Goal: Task Accomplishment & Management: Use online tool/utility

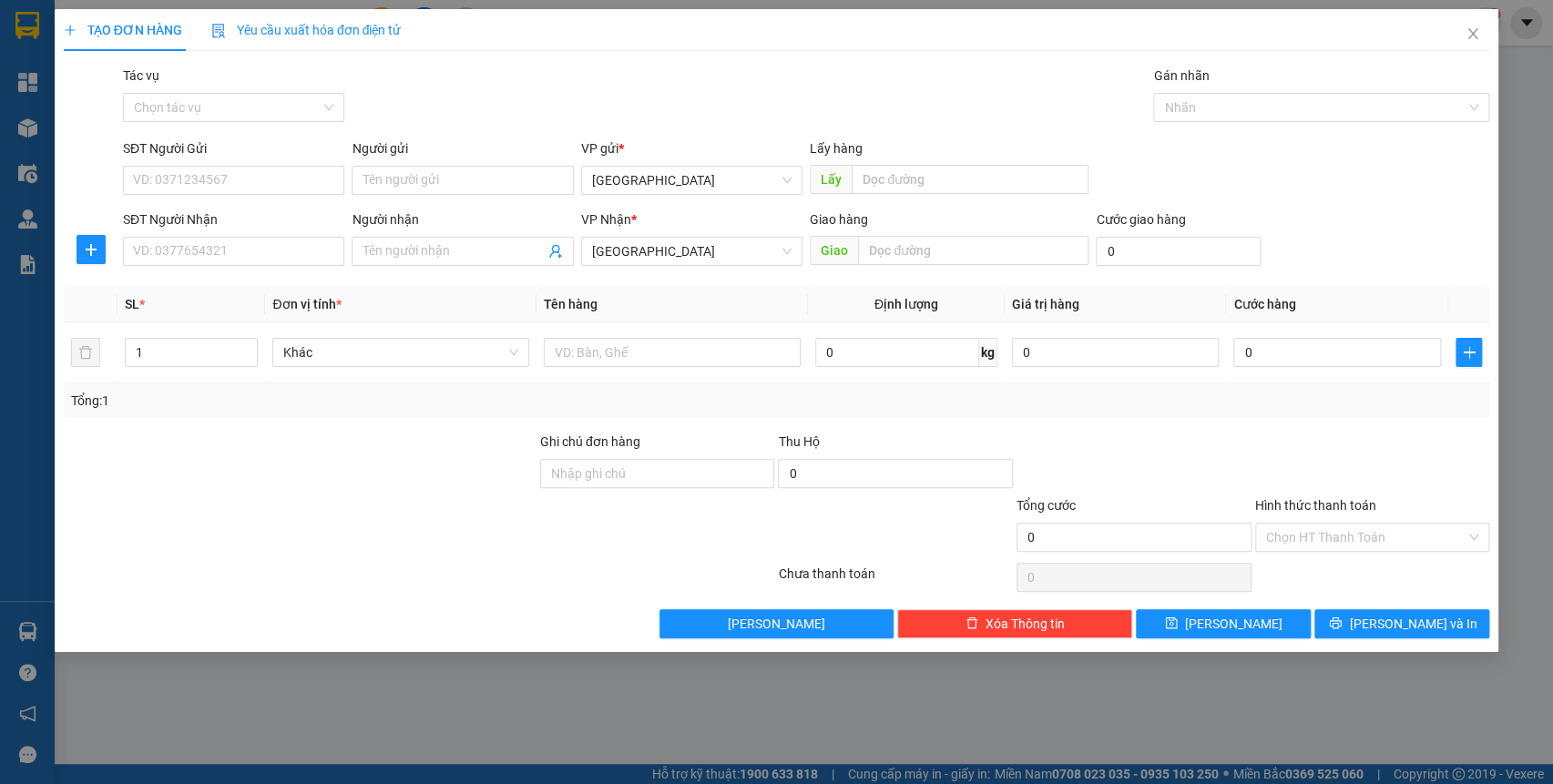
click at [616, 487] on div "Ghi chú đơn hàng" at bounding box center [658, 463] width 235 height 64
click at [614, 481] on input "Ghi chú đơn hàng" at bounding box center [658, 474] width 235 height 29
type input "77b01117 - 0947171651"
click at [889, 242] on input "text" at bounding box center [973, 250] width 231 height 29
type input "X"
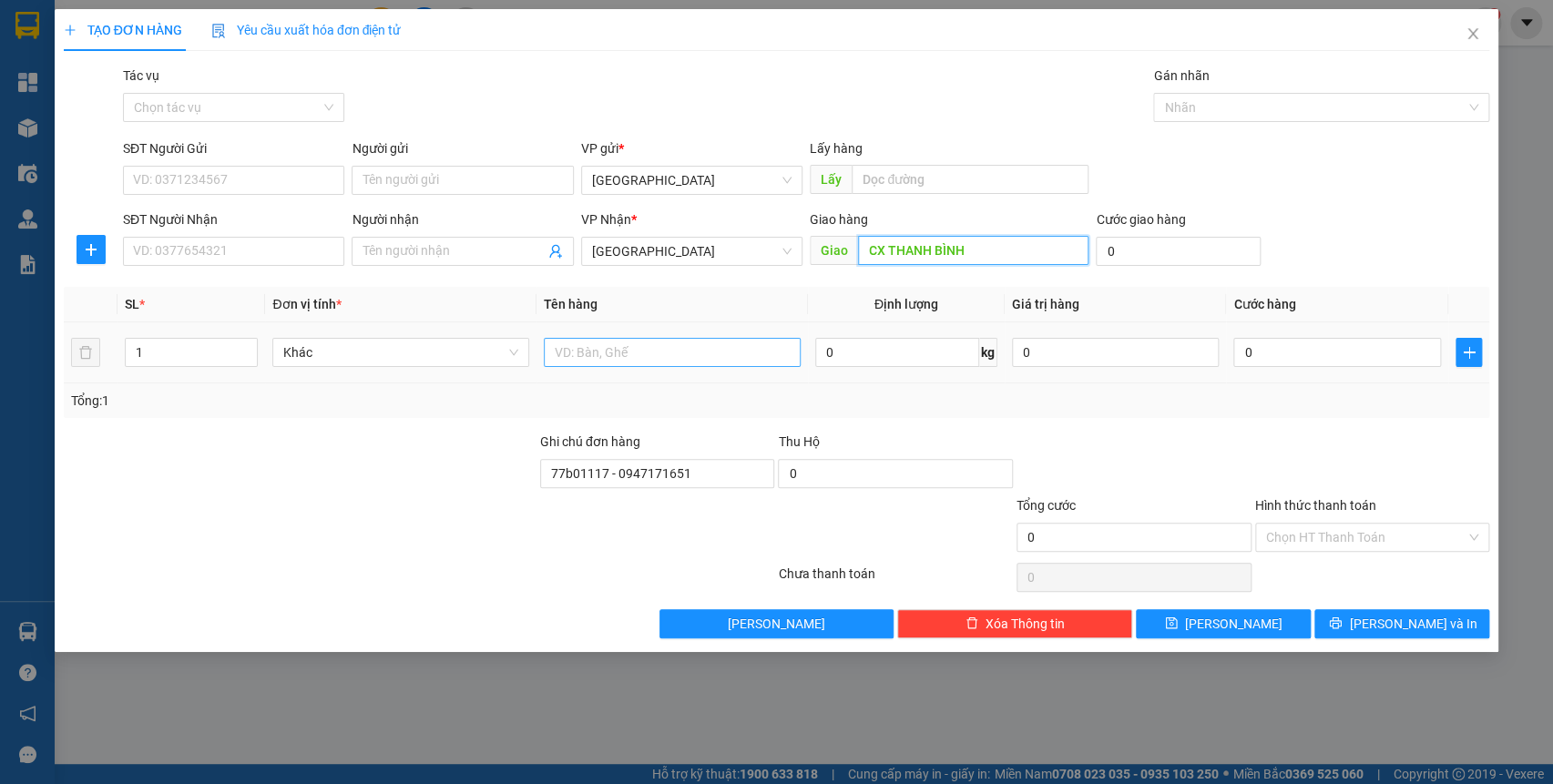
type input "CX THANH BÌNH"
click at [574, 355] on input "text" at bounding box center [672, 353] width 257 height 29
type input "BALO"
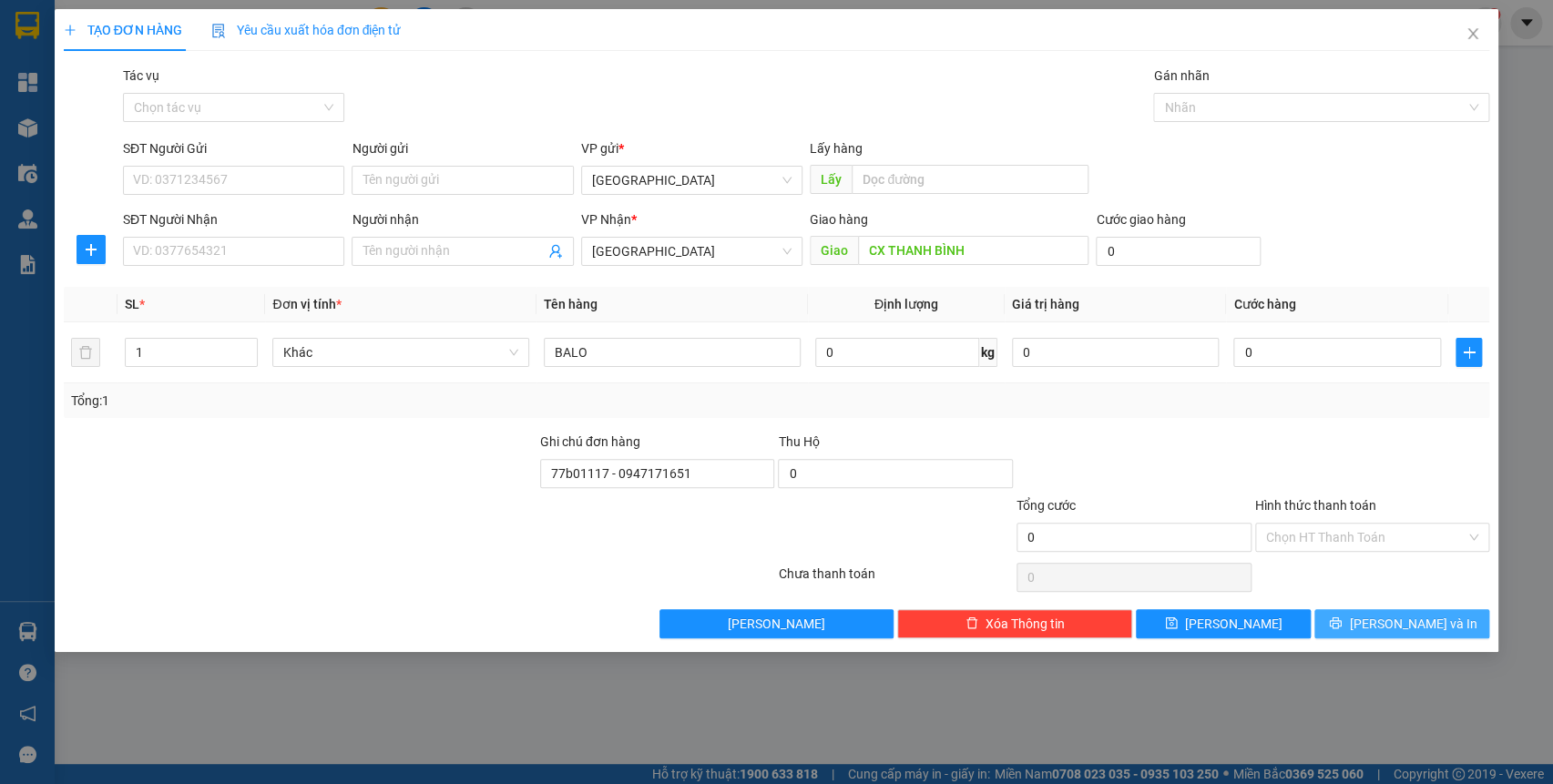
click at [1395, 615] on span "[PERSON_NAME] và In" at bounding box center [1412, 624] width 127 height 20
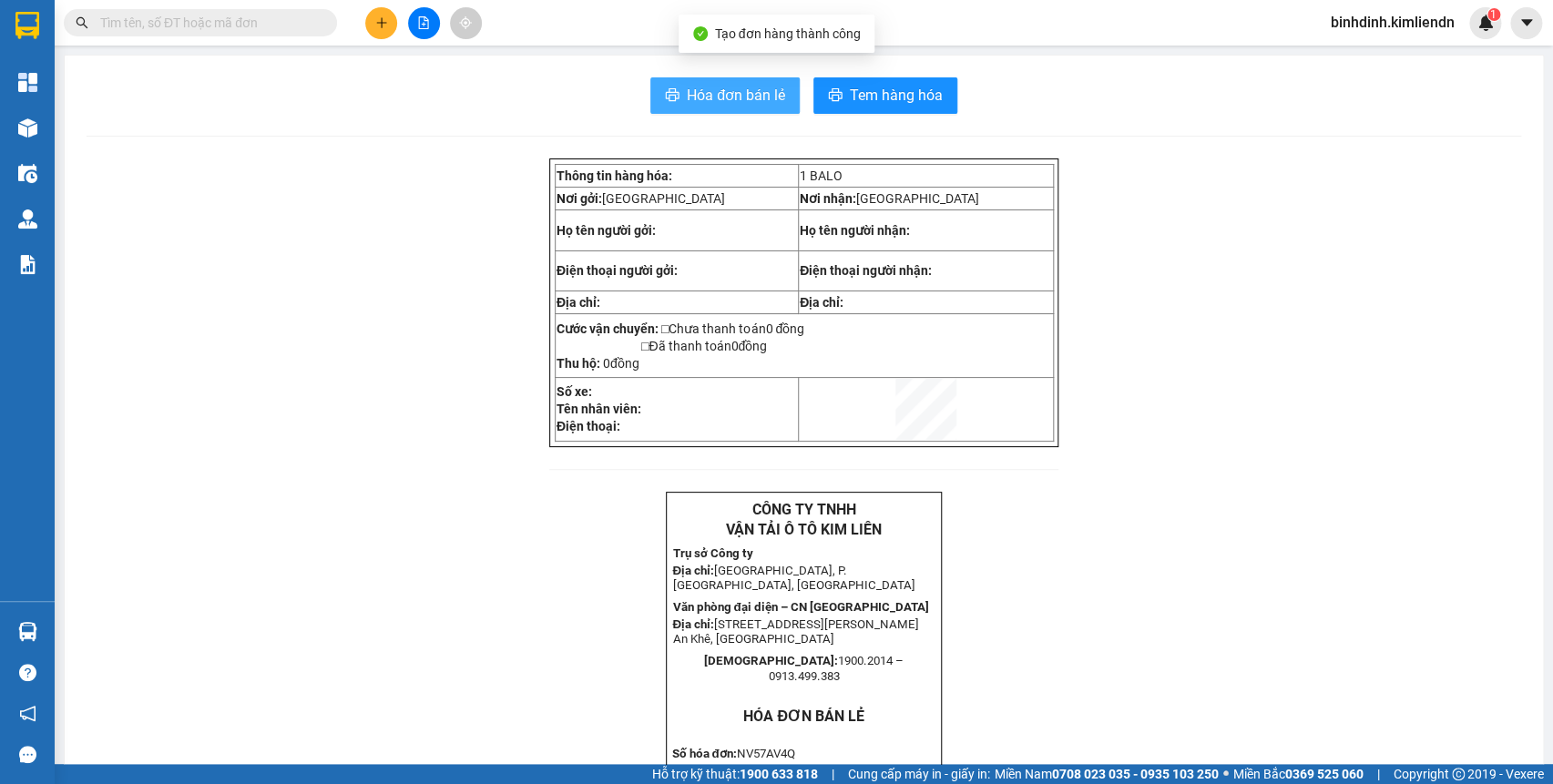
click at [690, 99] on span "Hóa đơn bán lẻ" at bounding box center [736, 94] width 98 height 23
